Goal: Find specific fact: Find specific fact

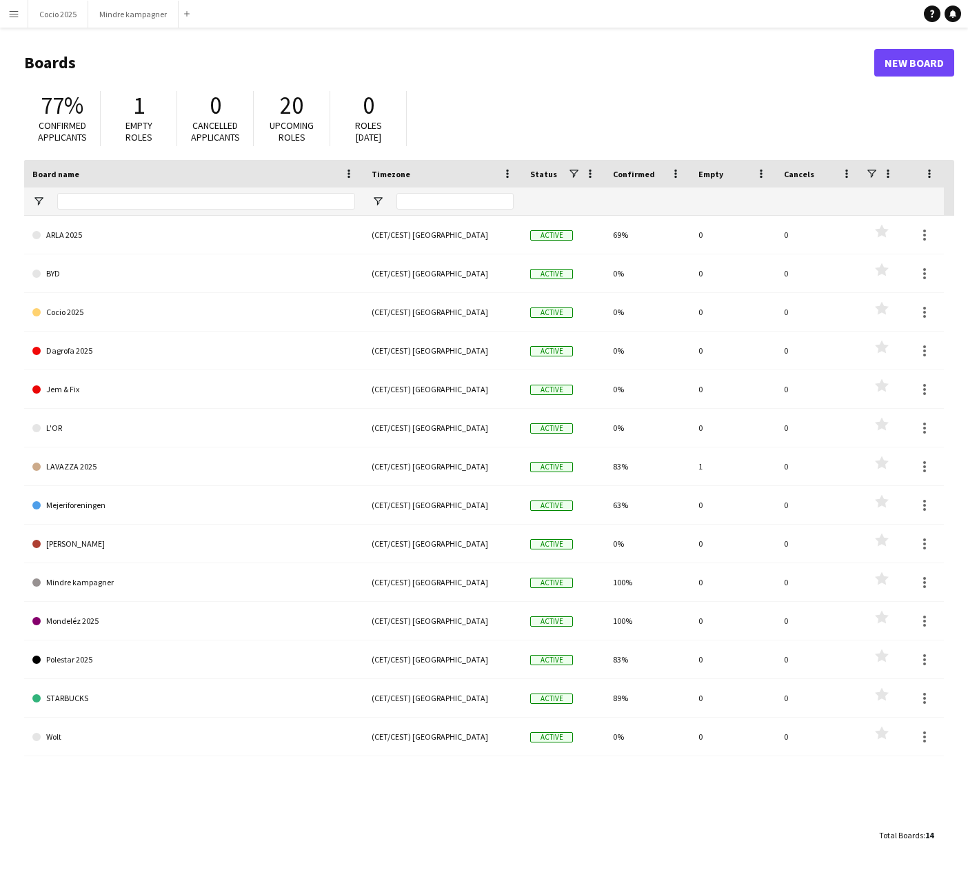
click at [8, 12] on app-icon "Menu" at bounding box center [13, 13] width 11 height 11
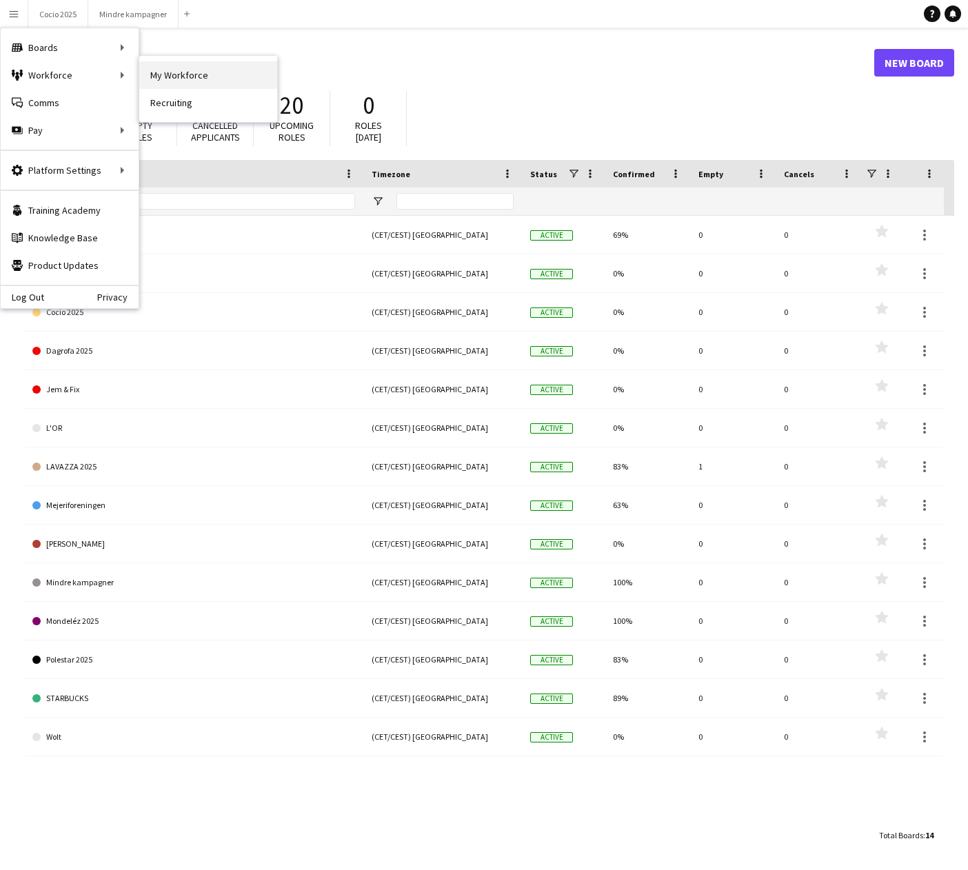
click at [169, 75] on link "My Workforce" at bounding box center [208, 75] width 138 height 28
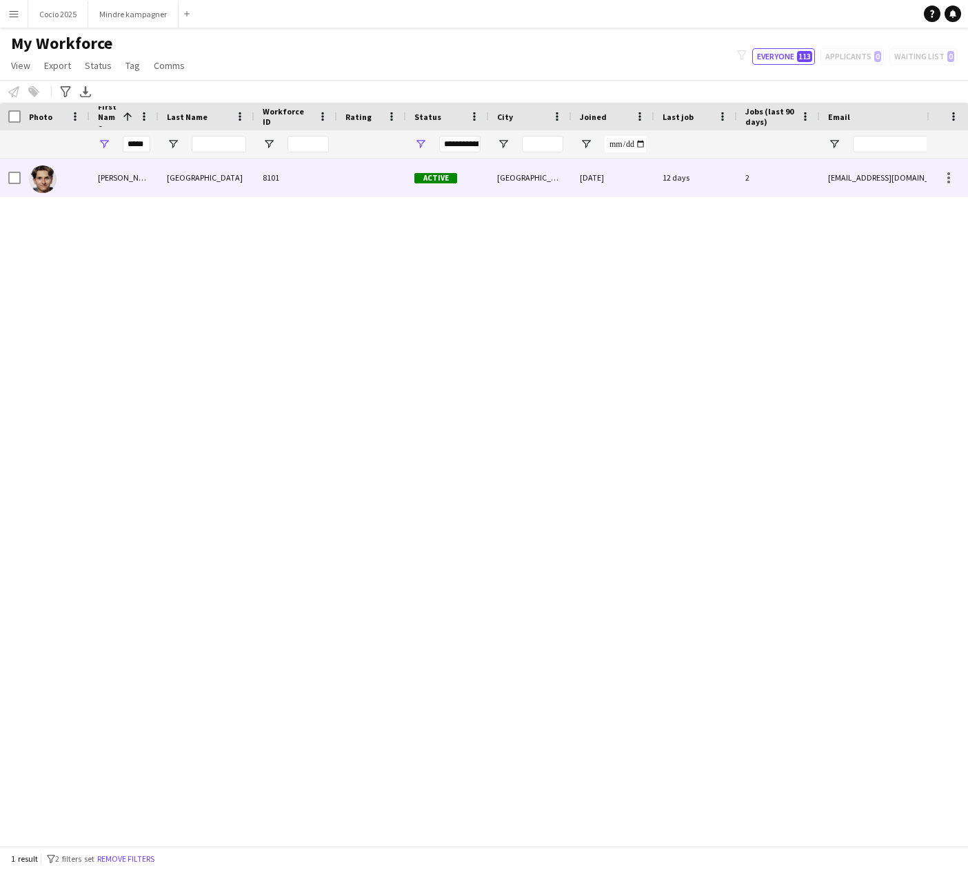
click at [201, 179] on div "[GEOGRAPHIC_DATA]" at bounding box center [207, 178] width 96 height 38
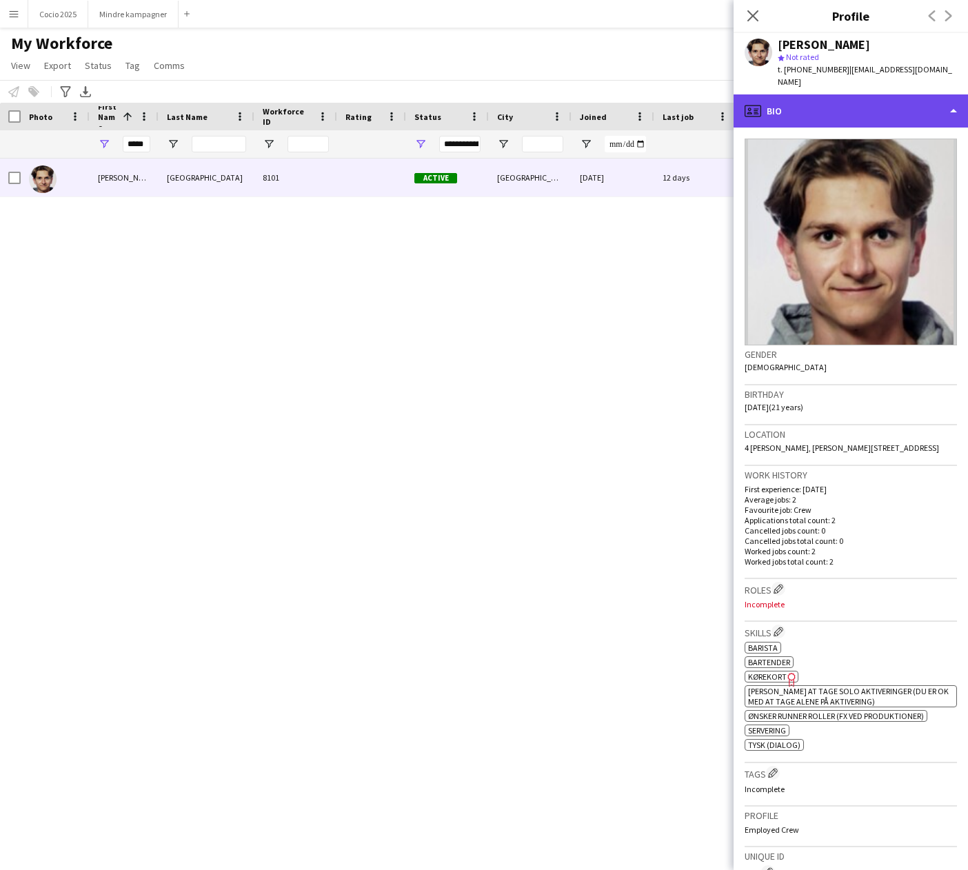
click at [807, 95] on div "profile Bio" at bounding box center [851, 110] width 234 height 33
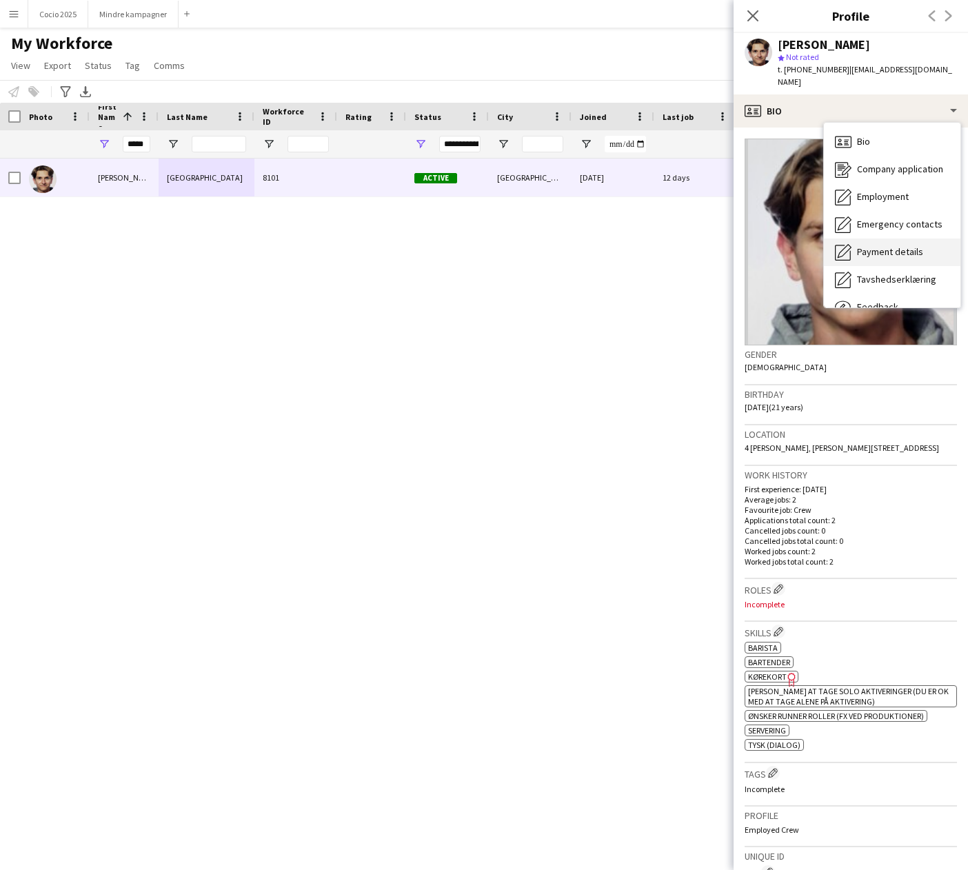
click at [882, 245] on span "Payment details" at bounding box center [890, 251] width 66 height 12
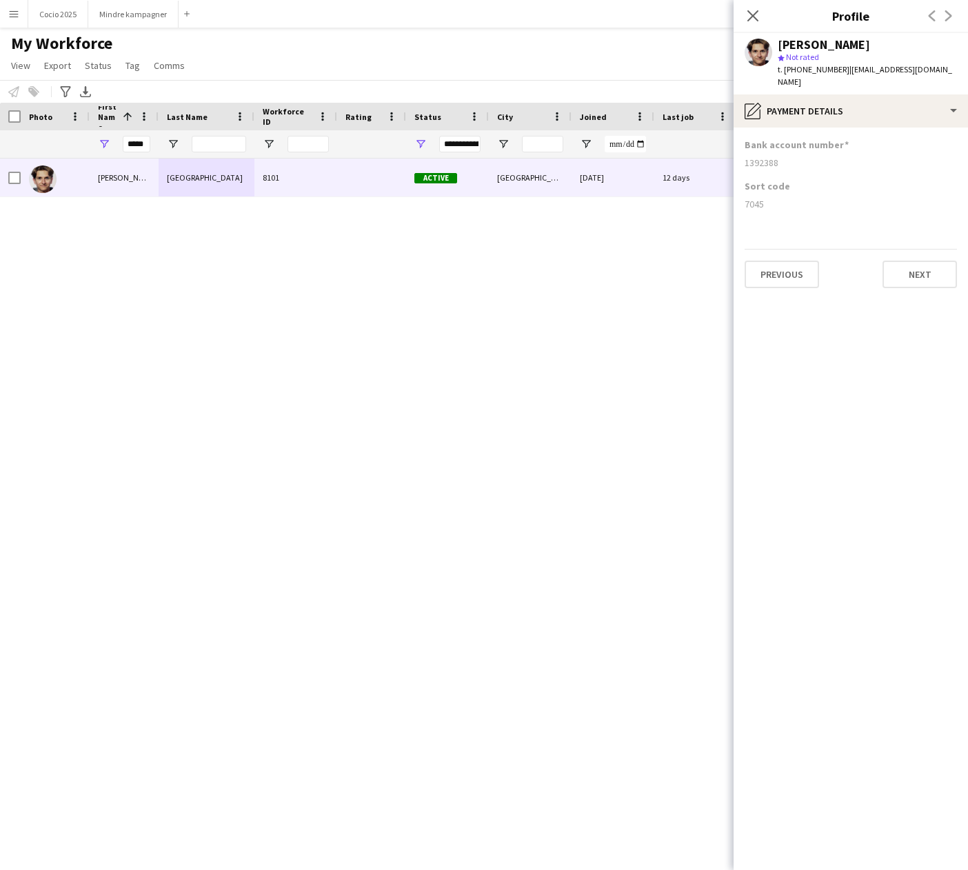
drag, startPoint x: 779, startPoint y: 150, endPoint x: 729, endPoint y: 151, distance: 49.7
click at [729, 151] on body "Menu Boards Boards Boards All jobs Status Workforce Workforce My Workforce Recr…" at bounding box center [484, 435] width 968 height 870
drag, startPoint x: 729, startPoint y: 151, endPoint x: 769, endPoint y: 154, distance: 40.1
click at [769, 156] on div "1392388" at bounding box center [851, 162] width 212 height 12
drag, startPoint x: 776, startPoint y: 153, endPoint x: 747, endPoint y: 154, distance: 29.7
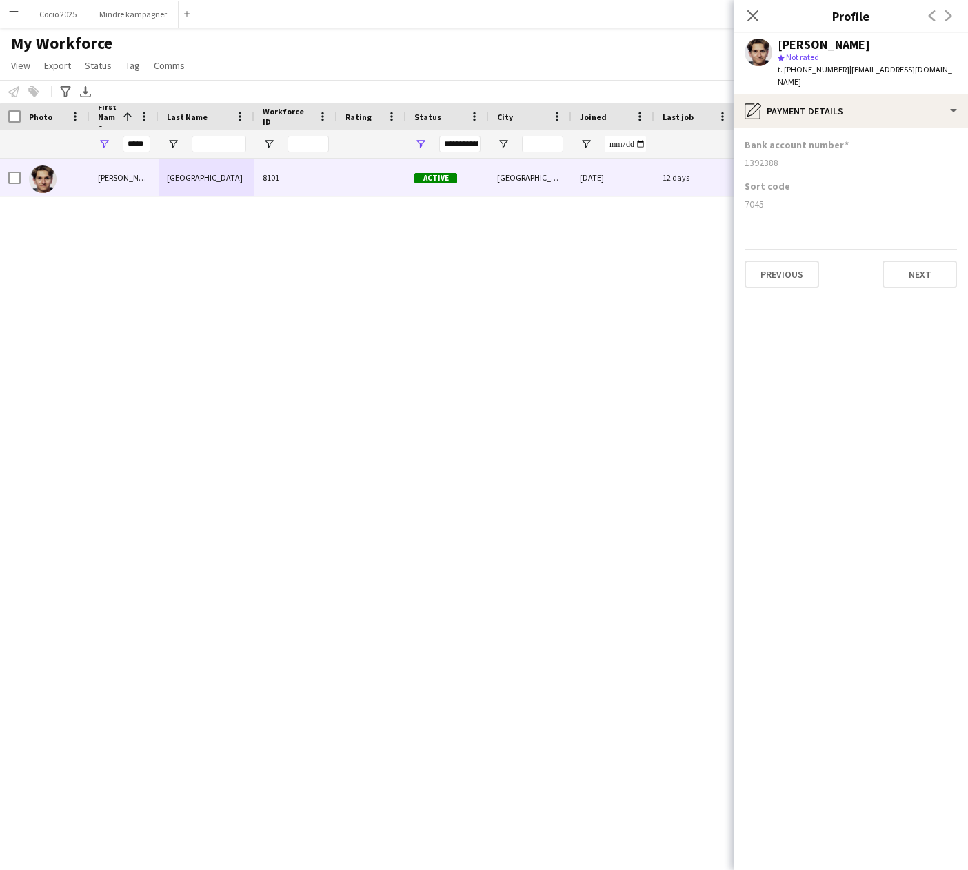
click at [747, 156] on div "1392388" at bounding box center [851, 162] width 212 height 12
copy div "1392388"
